Goal: Use online tool/utility: Utilize a website feature to perform a specific function

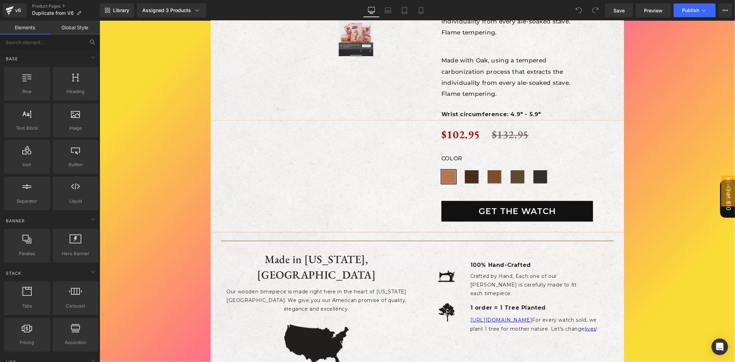
scroll to position [168, 0]
click at [36, 39] on input "text" at bounding box center [42, 41] width 85 height 15
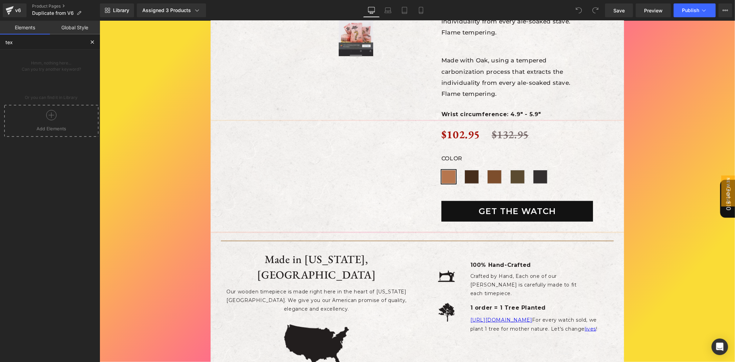
type input "text"
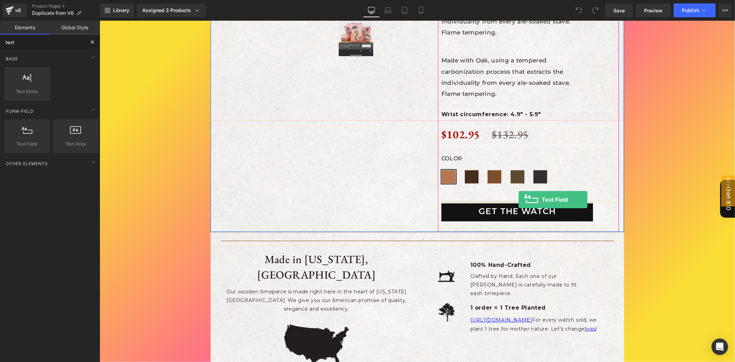
drag, startPoint x: 132, startPoint y: 166, endPoint x: 518, endPoint y: 199, distance: 387.7
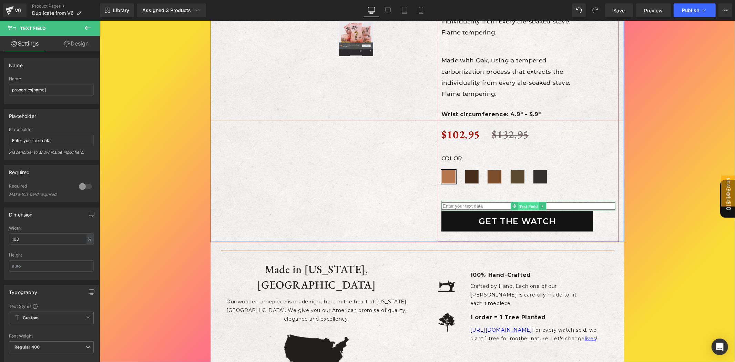
click at [523, 206] on span "Text Field" at bounding box center [528, 206] width 21 height 8
click at [541, 204] on icon at bounding box center [541, 205] width 1 height 2
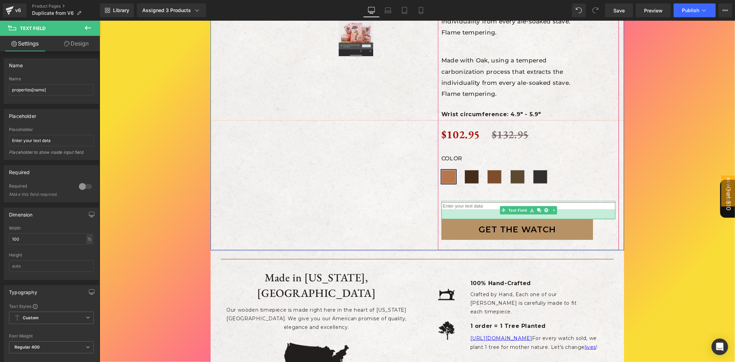
drag, startPoint x: 581, startPoint y: 209, endPoint x: 581, endPoint y: 221, distance: 11.7
click at [581, 221] on div "Limeted Edition Text Block THE MARC (P) Title Made with Oak, using a tempered c…" at bounding box center [528, 4] width 174 height 469
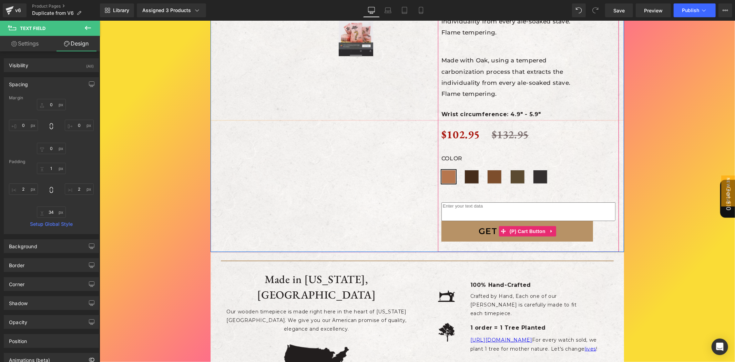
click at [572, 229] on button "GET THE WATCH" at bounding box center [517, 231] width 152 height 21
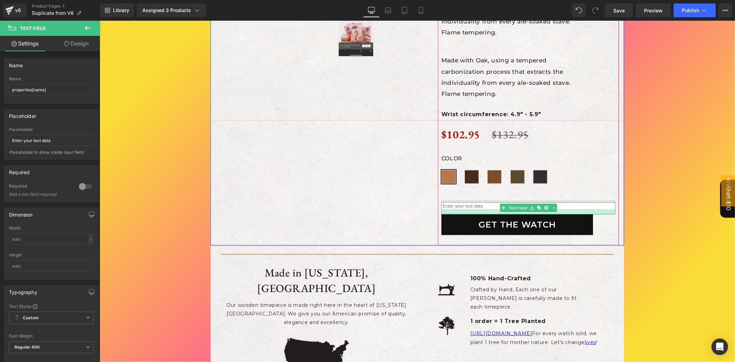
drag, startPoint x: 526, startPoint y: 218, endPoint x: 546, endPoint y: 212, distance: 20.7
click at [546, 212] on div at bounding box center [528, 211] width 174 height 5
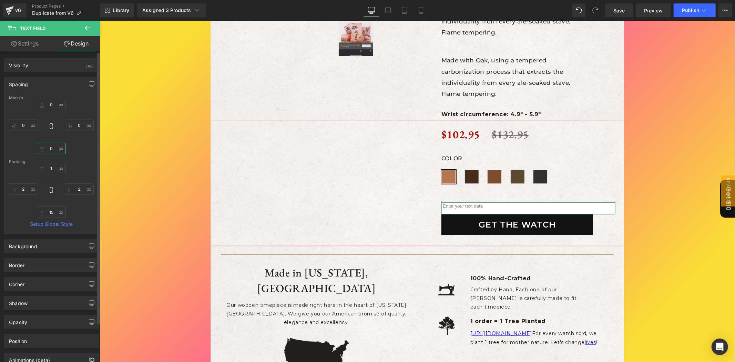
drag, startPoint x: 9, startPoint y: 133, endPoint x: 72, endPoint y: 150, distance: 64.7
click at [51, 147] on input "0" at bounding box center [51, 148] width 29 height 11
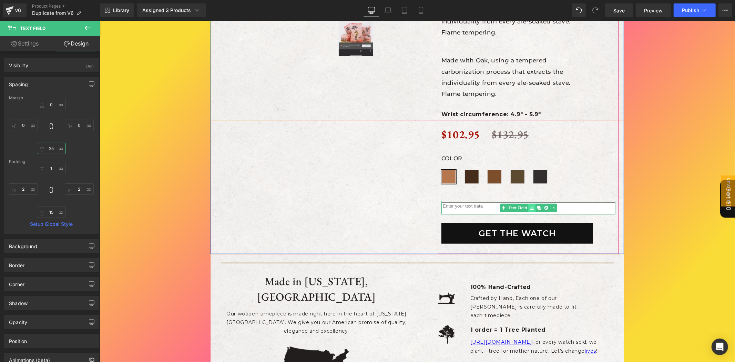
type input "25"
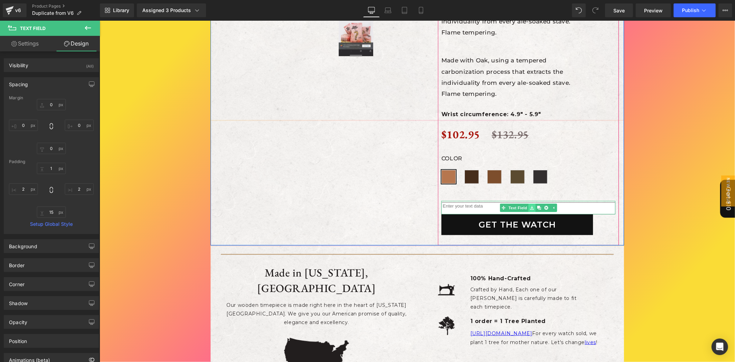
click at [530, 207] on icon at bounding box center [532, 207] width 4 height 4
click at [530, 206] on icon at bounding box center [532, 207] width 4 height 4
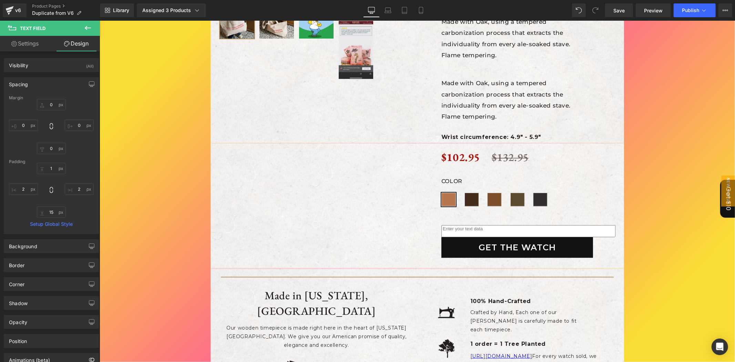
scroll to position [383, 0]
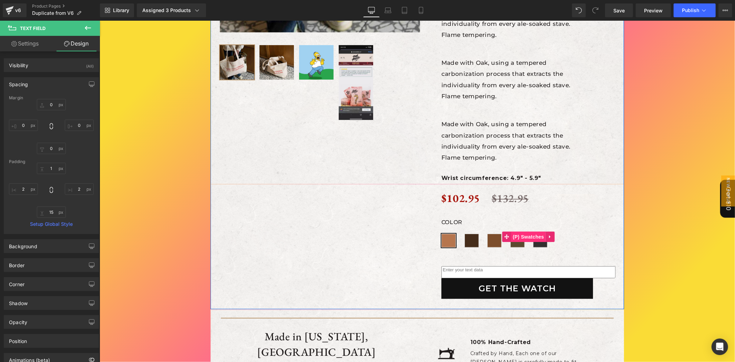
click at [534, 237] on span "(P) Swatches" at bounding box center [528, 236] width 35 height 10
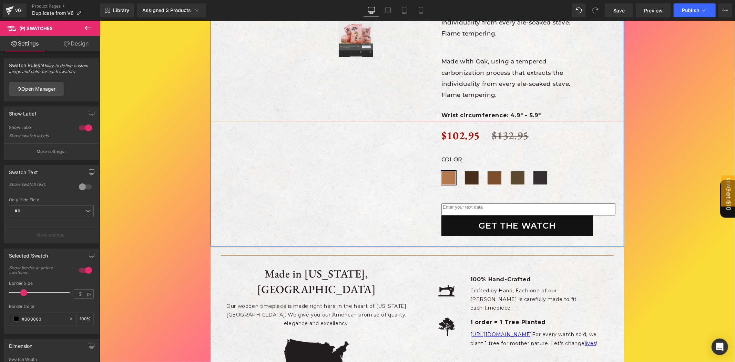
scroll to position [447, 0]
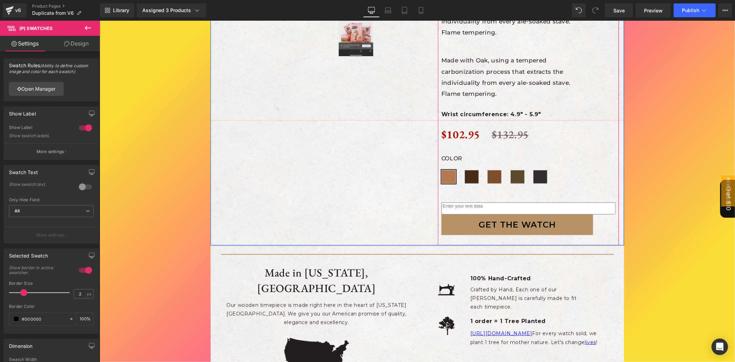
click at [99, 20] on div at bounding box center [99, 20] width 0 height 0
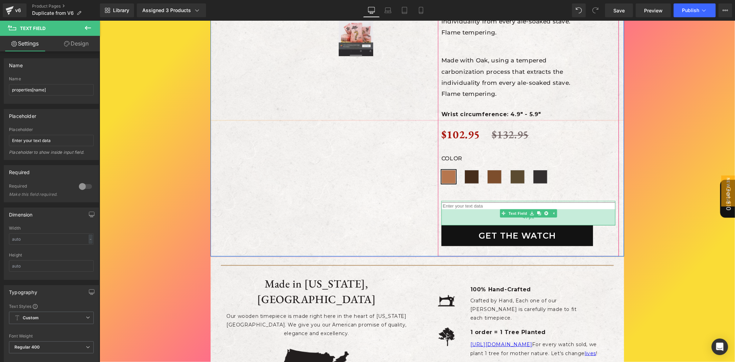
drag, startPoint x: 514, startPoint y: 212, endPoint x: 515, endPoint y: 224, distance: 12.8
click at [515, 224] on div "47px" at bounding box center [528, 217] width 174 height 16
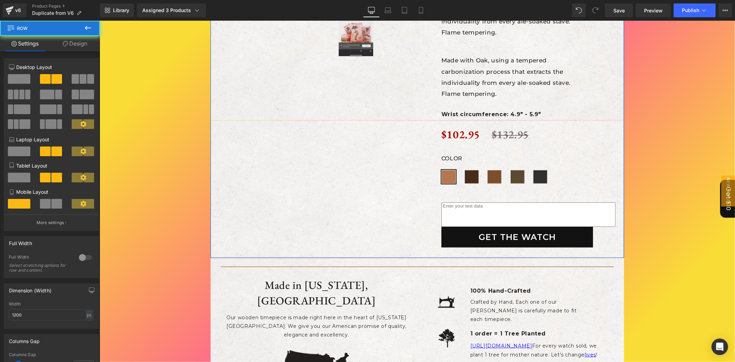
click at [616, 185] on div "Limeted Edition Text Block THE MARC (P) Title Made with Oak, using a tempered c…" at bounding box center [520, 4] width 207 height 506
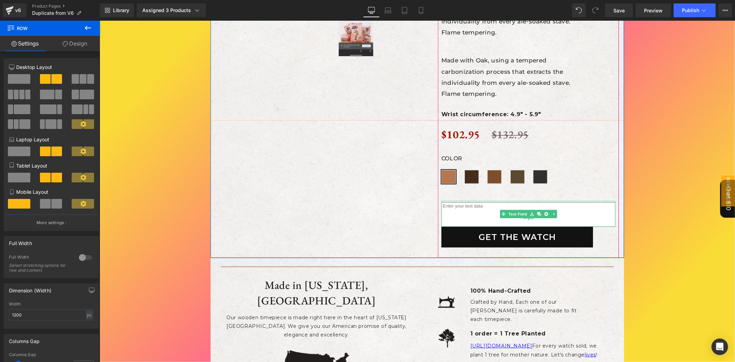
click at [585, 213] on div "51px" at bounding box center [528, 218] width 174 height 18
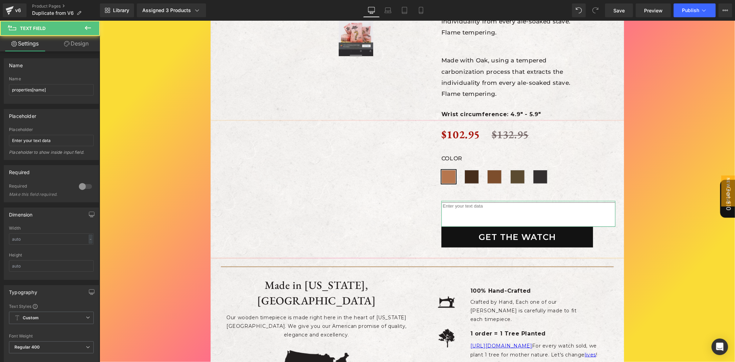
click at [71, 41] on link "Design" at bounding box center [76, 44] width 50 height 16
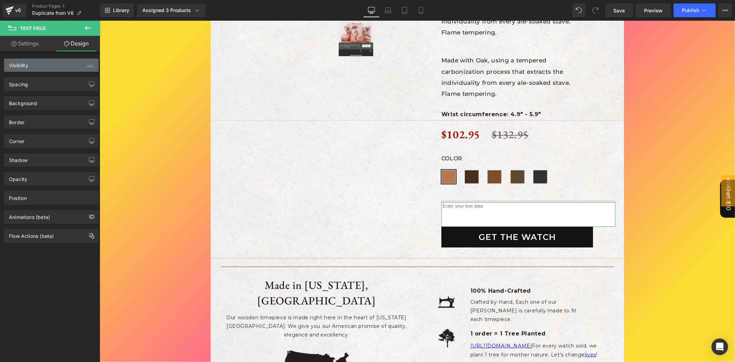
click at [45, 70] on div "Visibility (All)" at bounding box center [51, 65] width 94 height 13
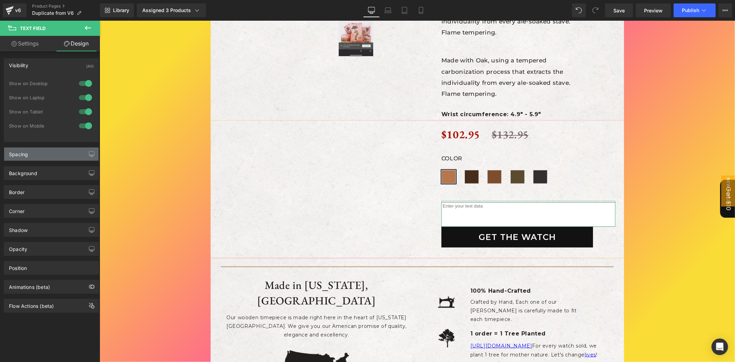
click at [41, 154] on div "Spacing" at bounding box center [51, 153] width 94 height 13
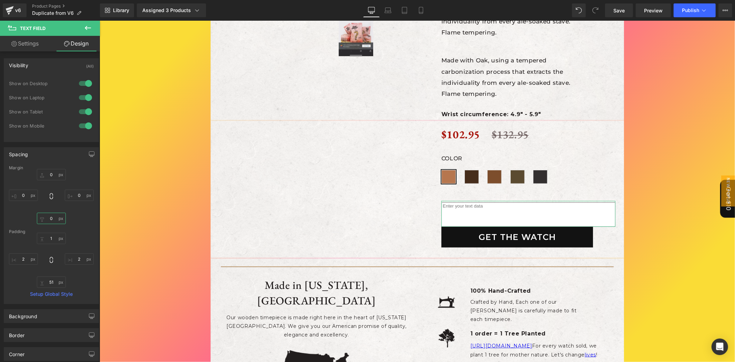
click at [43, 215] on input "0" at bounding box center [51, 218] width 29 height 11
click at [55, 216] on input "0" at bounding box center [51, 218] width 29 height 11
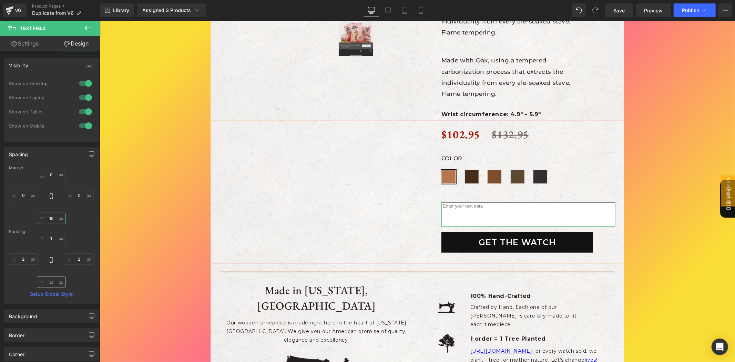
type input "15"
click at [49, 279] on input "51" at bounding box center [51, 281] width 29 height 11
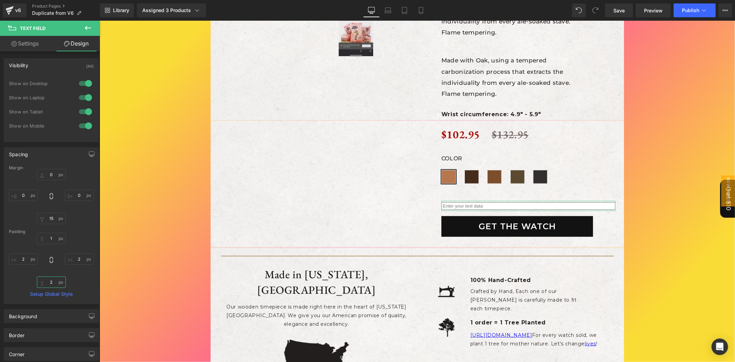
type input "25"
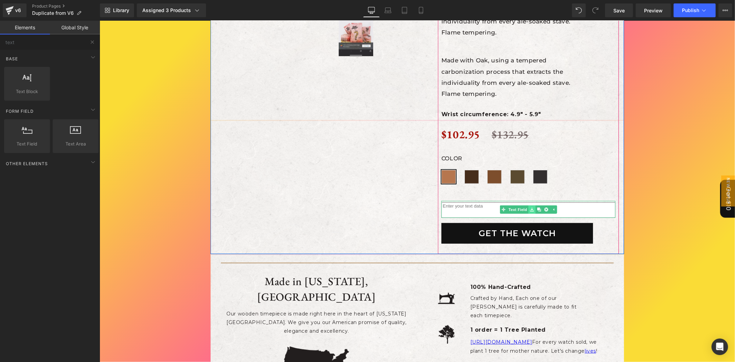
click at [530, 208] on icon at bounding box center [532, 209] width 4 height 4
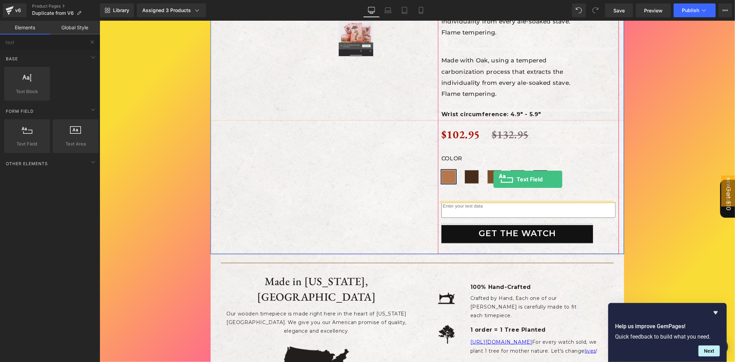
drag, startPoint x: 131, startPoint y: 151, endPoint x: 493, endPoint y: 179, distance: 362.9
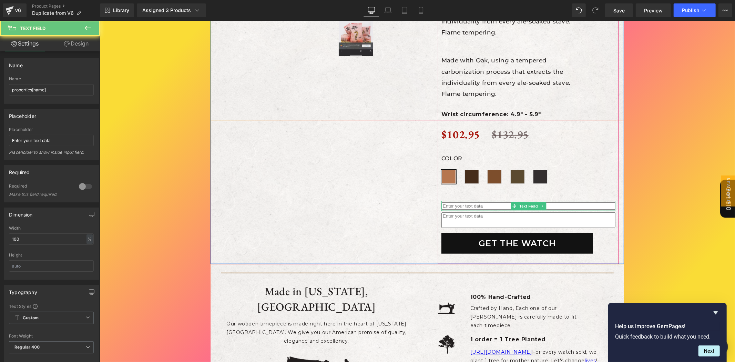
click at [493, 205] on input "text" at bounding box center [528, 205] width 174 height 7
click at [540, 207] on icon at bounding box center [542, 206] width 4 height 4
click at [544, 206] on icon at bounding box center [546, 206] width 4 height 4
